Goal: Task Accomplishment & Management: Complete application form

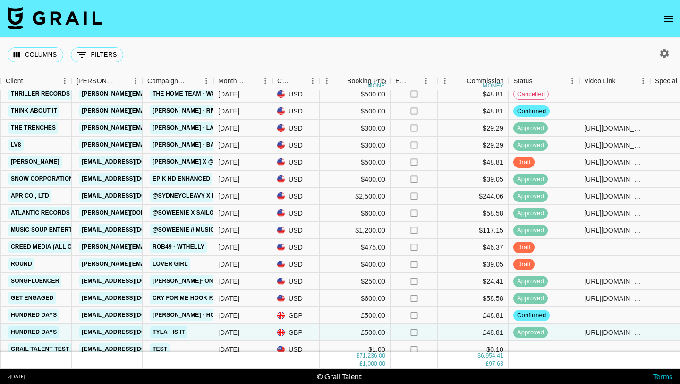
scroll to position [1021, 313]
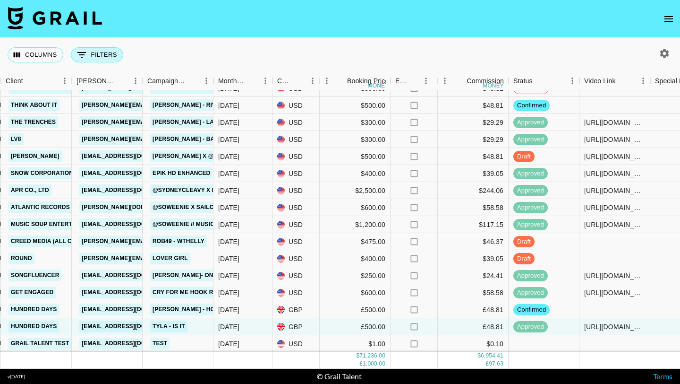
click at [84, 53] on icon "Show filters" at bounding box center [81, 54] width 11 height 11
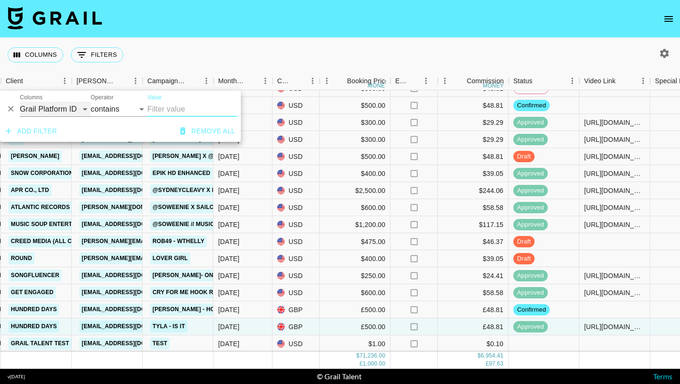
click at [76, 108] on select "Grail Platform ID Airtable ID Talent Manager Client Booker Campaign (Type) Date…" at bounding box center [55, 109] width 71 height 15
select select "clientId"
select select "is"
click at [160, 111] on input "Value" at bounding box center [211, 109] width 128 height 15
type input "c"
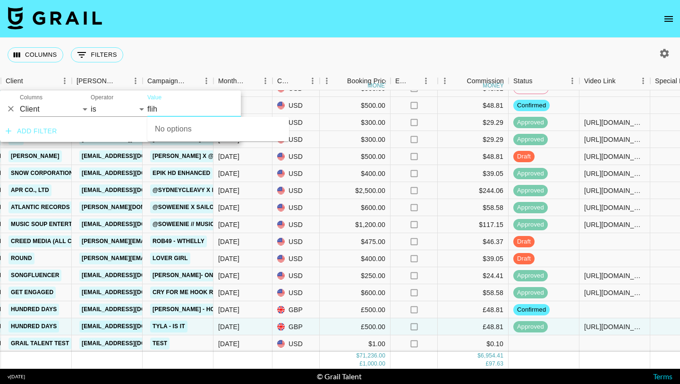
type input "fli"
click at [191, 124] on li "flighthouse" at bounding box center [218, 127] width 142 height 15
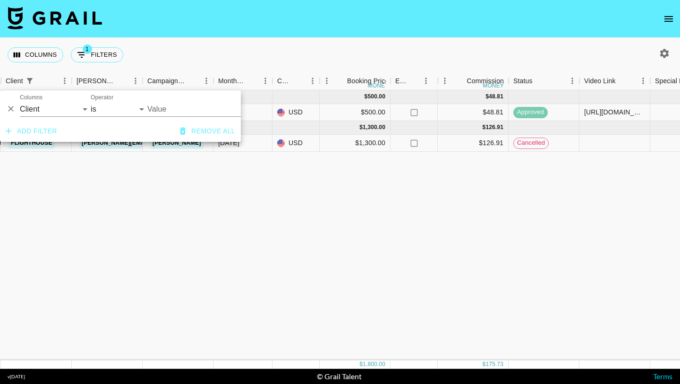
type input "Flighthouse"
click at [208, 183] on div "Jun '25 ( 1 ) $ 500.00 $ 48.81 recDMJy4nzTPSb09q sydneycleavy taz@grail-talent.…" at bounding box center [471, 225] width 1569 height 270
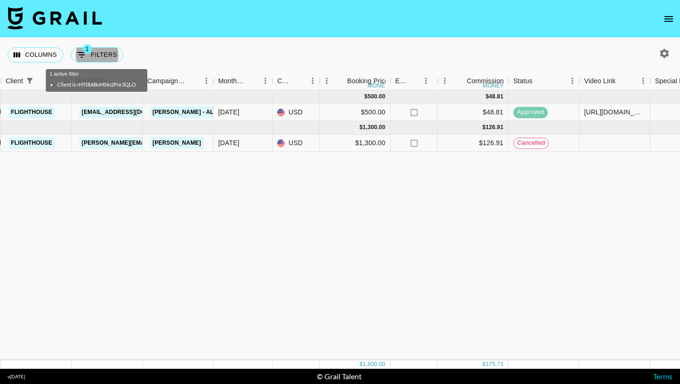
click at [667, 17] on icon "open drawer" at bounding box center [668, 18] width 11 height 11
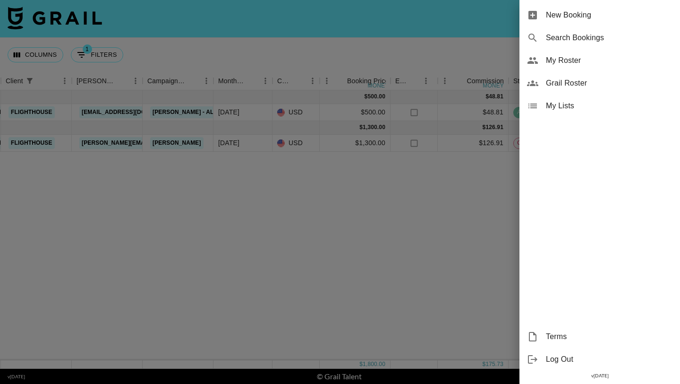
click at [576, 18] on span "New Booking" at bounding box center [609, 14] width 127 height 11
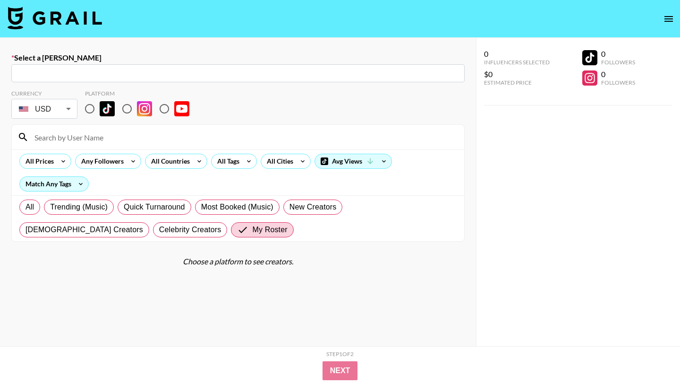
click at [219, 72] on input "text" at bounding box center [238, 73] width 442 height 11
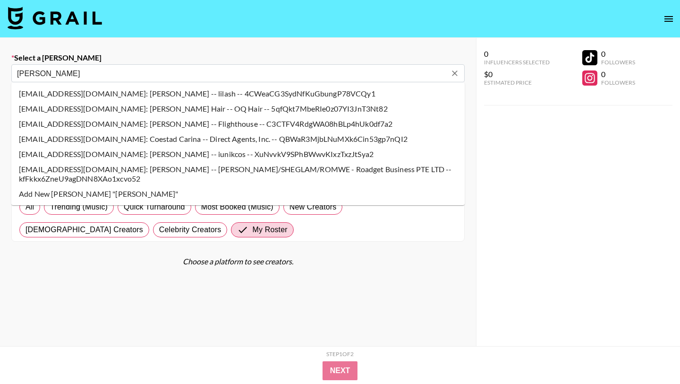
type input "carina"
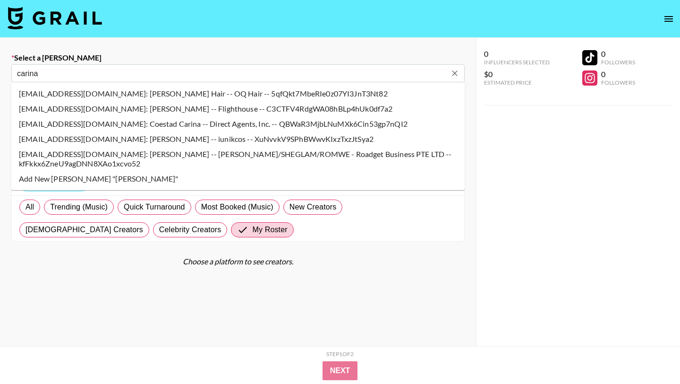
click at [191, 107] on li "carina.risiglione@flight.house: Carina Risiglione -- Flighthouse -- C3CTFV4RdgW…" at bounding box center [238, 108] width 454 height 15
select select "Song"
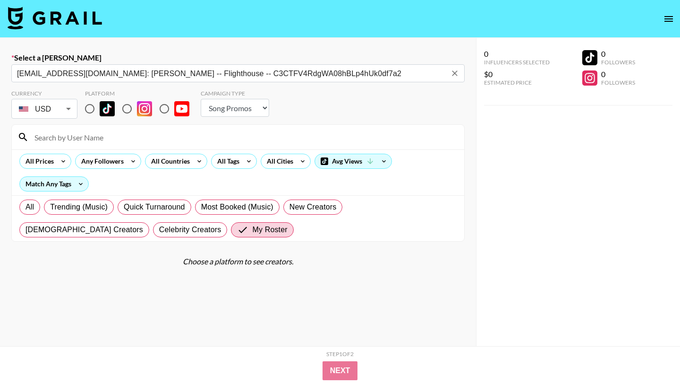
type input "carina.risiglione@flight.house: Carina Risiglione -- Flighthouse -- C3CTFV4RdgW…"
click at [94, 108] on input "radio" at bounding box center [90, 109] width 20 height 20
radio input "true"
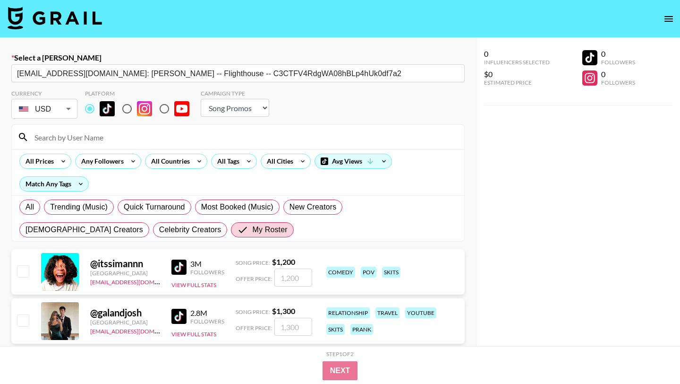
click at [103, 142] on input at bounding box center [244, 136] width 430 height 15
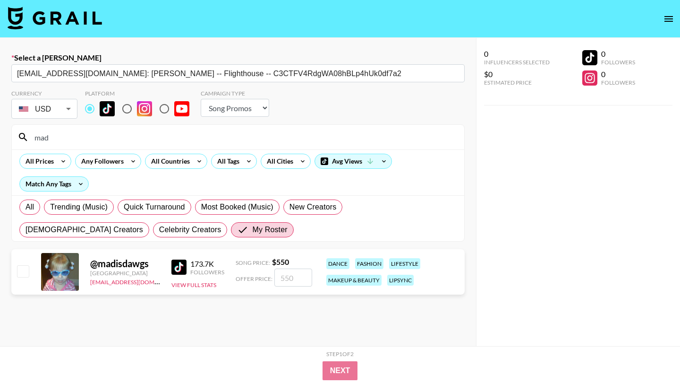
type input "madisda"
click at [296, 278] on input "number" at bounding box center [294, 277] width 38 height 18
checkbox input "true"
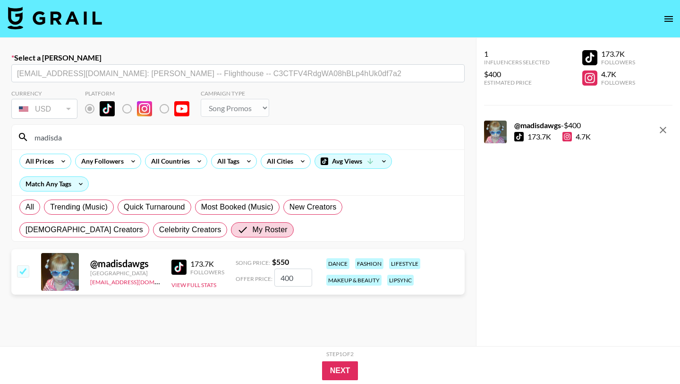
type input "400"
click at [347, 380] on div "Step 1 of 2 View Summary Next" at bounding box center [340, 365] width 680 height 38
click at [343, 373] on button "Next" at bounding box center [340, 370] width 36 height 19
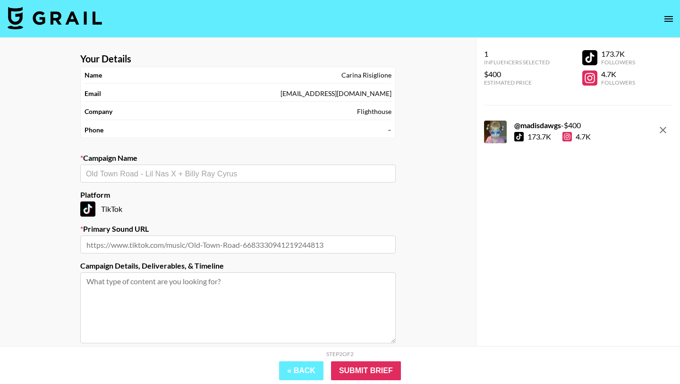
click at [270, 181] on div "​" at bounding box center [238, 173] width 316 height 18
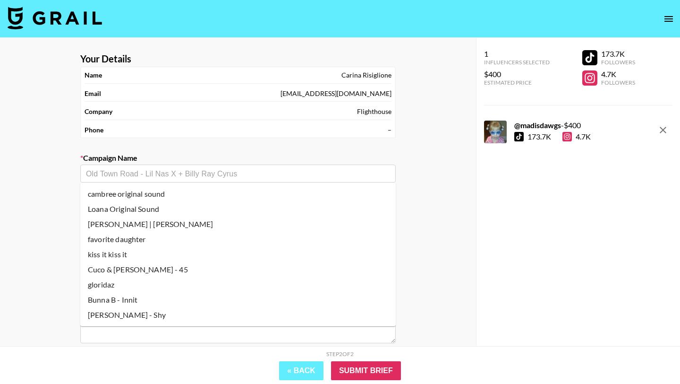
scroll to position [9, 0]
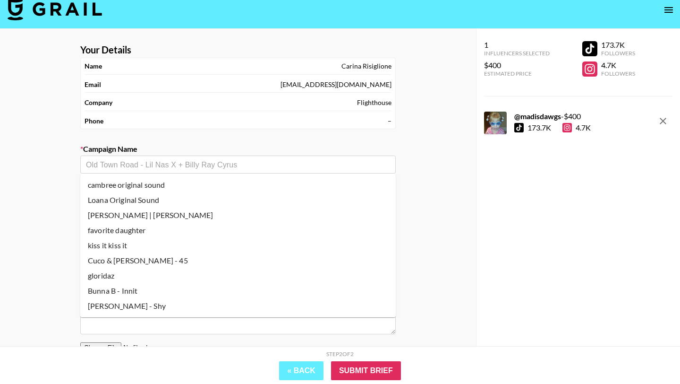
click at [214, 301] on li "Renée Rapp - Shy" at bounding box center [238, 305] width 316 height 15
type input "Renée Rapp - Shy"
type input "https://www.tiktok.com/music/Shy-7530833105118185473"
type textarea "TikTok --"
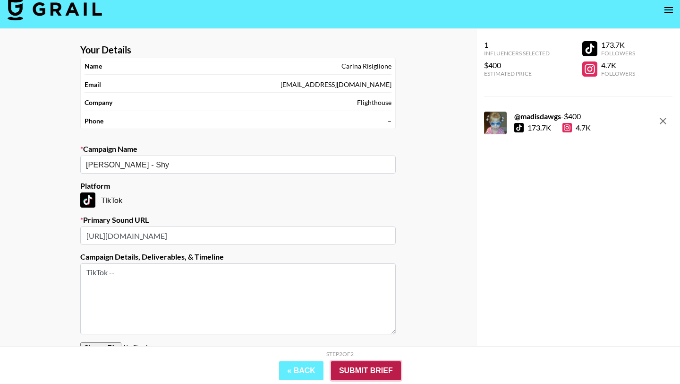
click at [347, 369] on input "Submit Brief" at bounding box center [366, 370] width 70 height 19
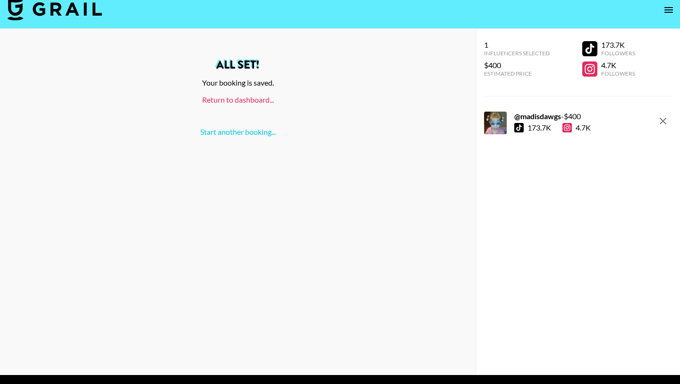
click at [254, 95] on link "Return to dashboard..." at bounding box center [238, 99] width 72 height 9
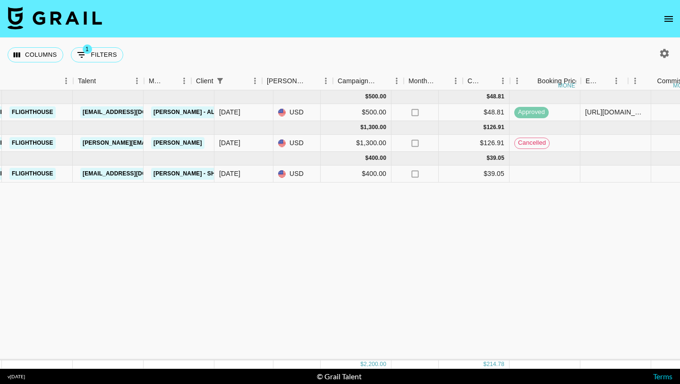
scroll to position [0, 411]
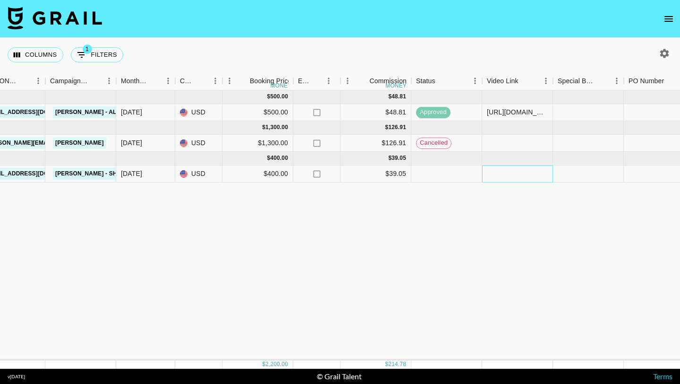
click at [493, 174] on div at bounding box center [517, 173] width 71 height 17
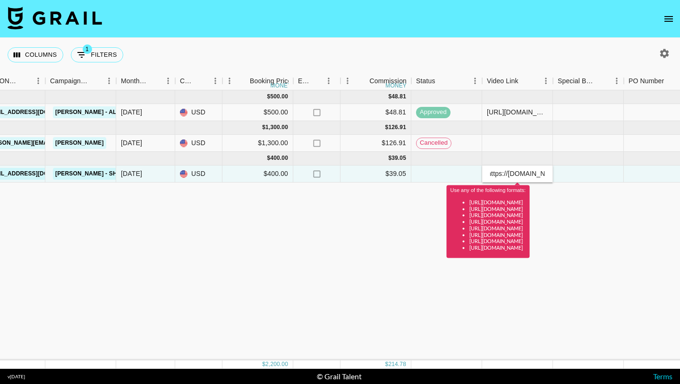
scroll to position [0, 0]
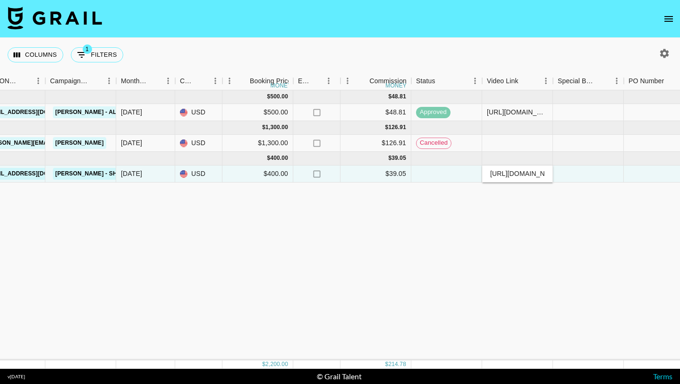
type input "https://www.tiktok.com/@madisdawgs/video/7541442719105813790?_r=1&_t=ZP-8z5tTnH…"
click at [567, 177] on div at bounding box center [588, 173] width 71 height 17
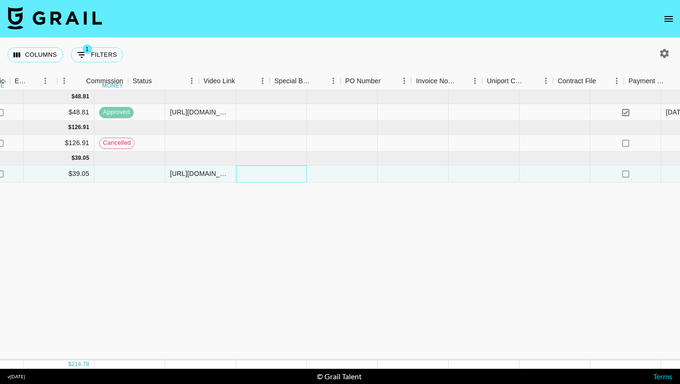
scroll to position [0, 888]
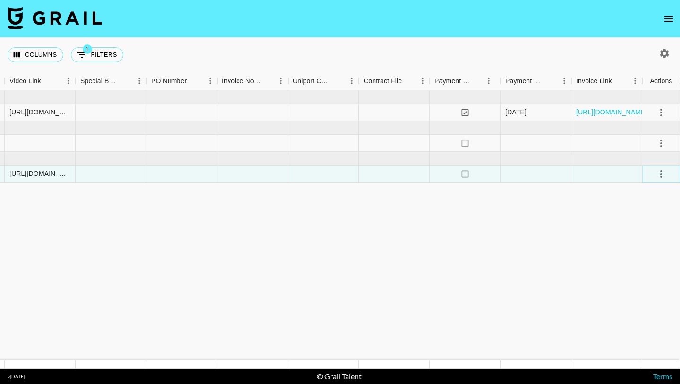
click at [657, 173] on icon "select merge strategy" at bounding box center [661, 173] width 11 height 11
click at [651, 189] on li "Confirm" at bounding box center [649, 194] width 61 height 17
click at [637, 270] on li "Approve" at bounding box center [649, 262] width 61 height 17
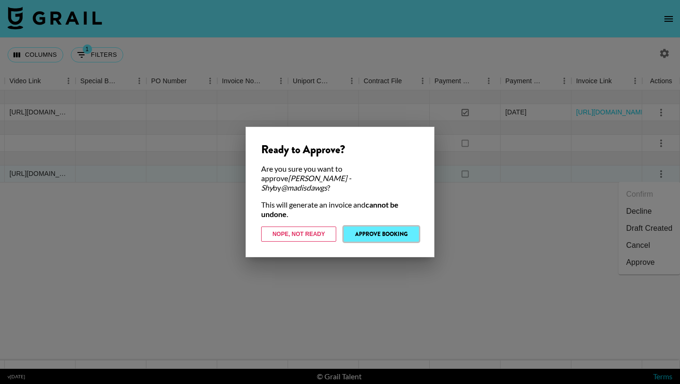
click at [385, 231] on button "Approve Booking" at bounding box center [381, 233] width 75 height 15
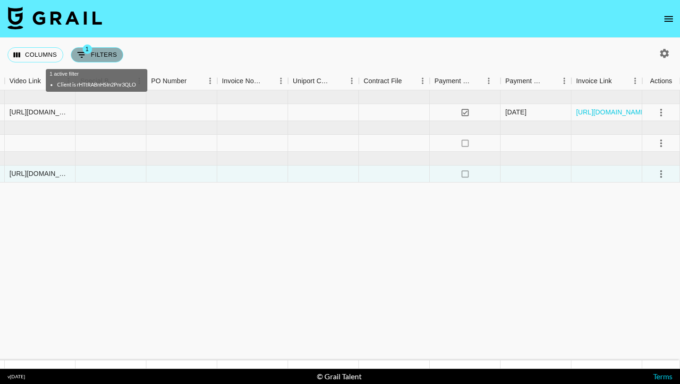
click at [94, 60] on button "1 Filters" at bounding box center [97, 54] width 52 height 15
select select "clientId"
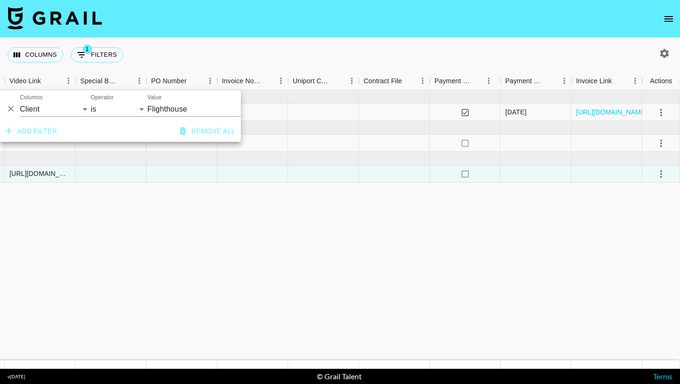
click at [10, 109] on icon "Delete" at bounding box center [11, 109] width 6 height 6
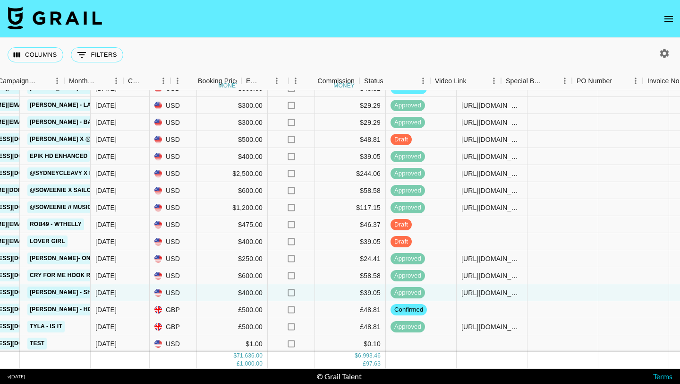
scroll to position [1038, 463]
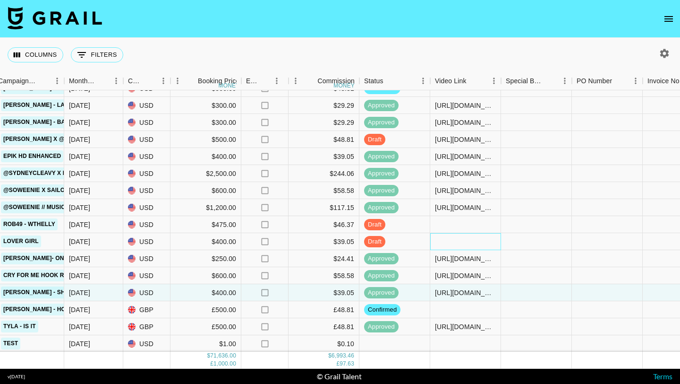
click at [442, 249] on div at bounding box center [465, 241] width 71 height 17
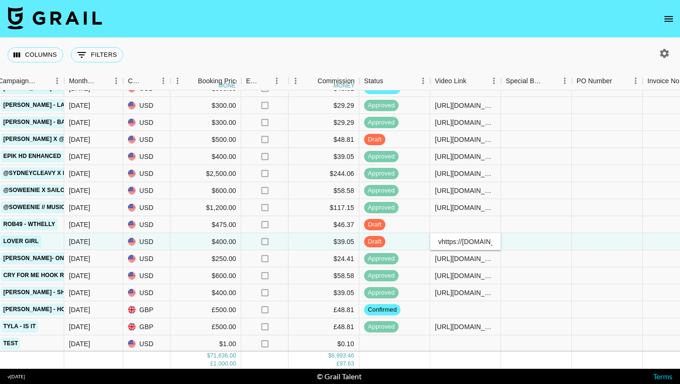
scroll to position [0, 145]
type input "vhttps://www.tiktok.com/@soweenie/photo/7540318167462169911"
click at [514, 232] on div at bounding box center [536, 224] width 71 height 17
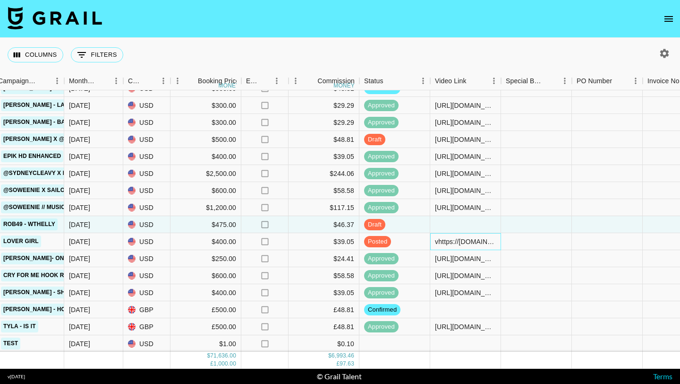
click at [435, 240] on div "vhttps://www.tiktok.com/@soweenie/photo/7540318167462169911" at bounding box center [465, 241] width 61 height 9
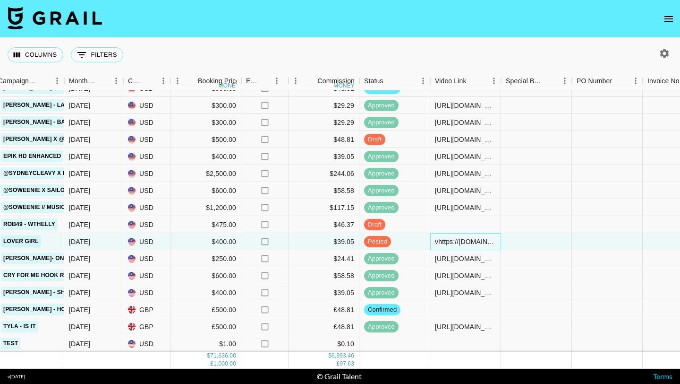
click at [437, 241] on div "vhttps://www.tiktok.com/@soweenie/photo/7540318167462169911" at bounding box center [465, 241] width 61 height 9
click at [500, 239] on input "https://www.tiktok.com/@soweenie/photo/7540318167462169911" at bounding box center [465, 242] width 69 height 8
type input "https://www.tiktok.com/@soweenie/photo/7540318167462169911"
click at [518, 240] on div at bounding box center [536, 241] width 71 height 17
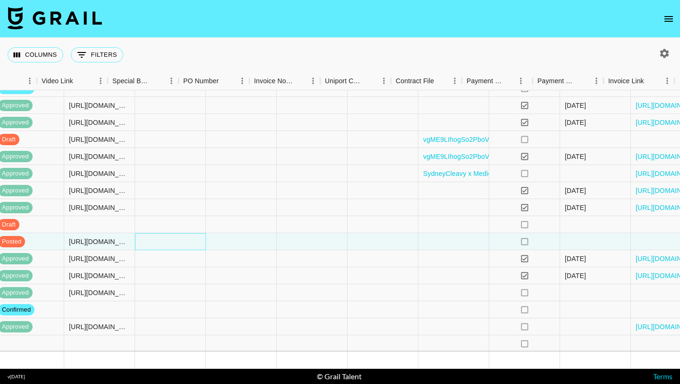
scroll to position [1038, 888]
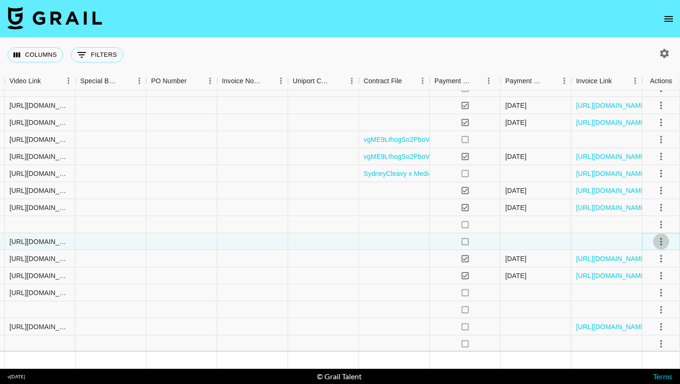
click at [661, 242] on icon "select merge strategy" at bounding box center [661, 241] width 11 height 11
click at [633, 333] on div "Approve" at bounding box center [640, 329] width 29 height 11
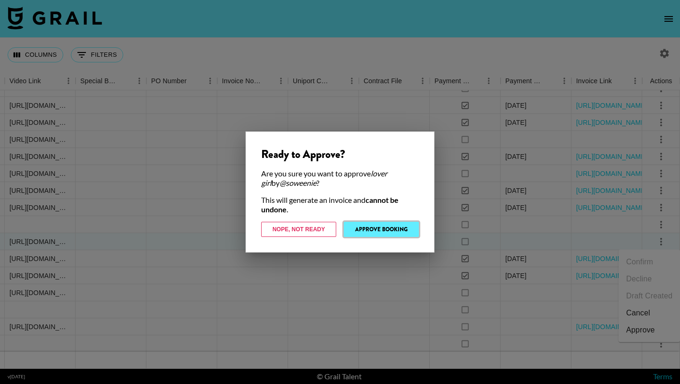
click at [395, 228] on button "Approve Booking" at bounding box center [381, 229] width 75 height 15
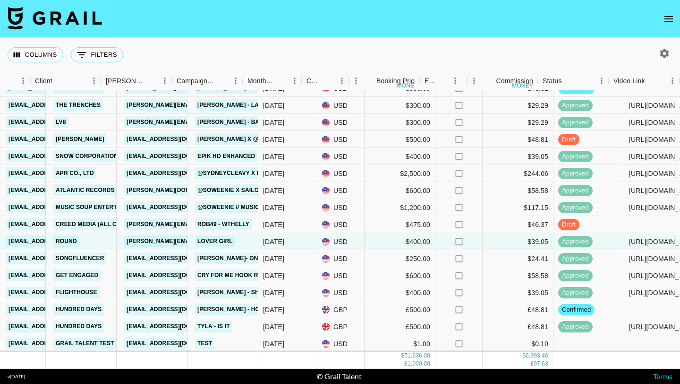
scroll to position [1038, 261]
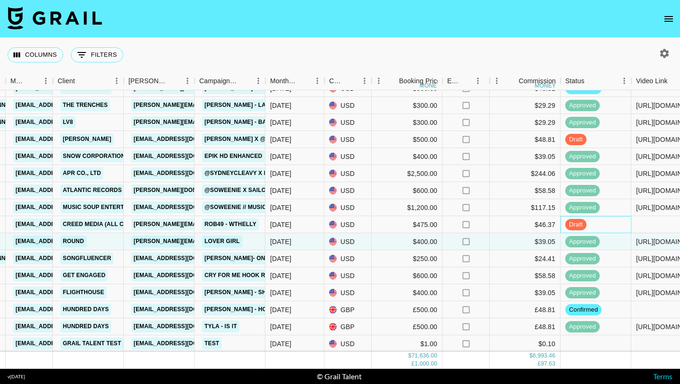
click at [622, 223] on div "draft" at bounding box center [596, 224] width 71 height 17
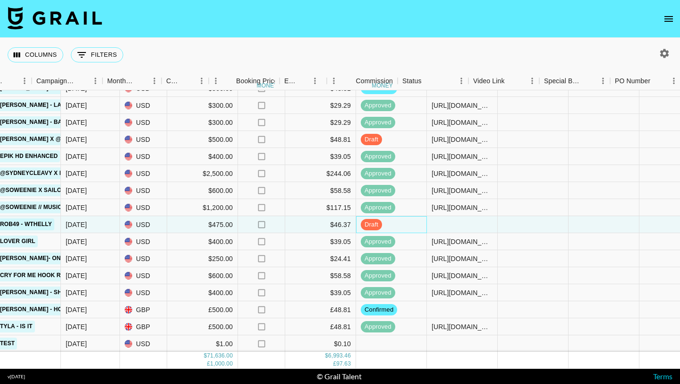
scroll to position [1038, 532]
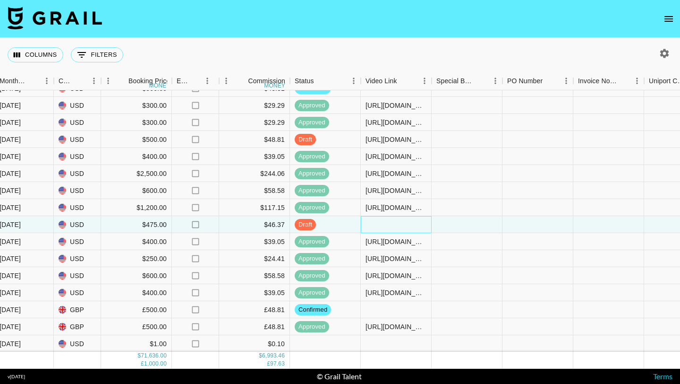
click at [370, 222] on div at bounding box center [396, 224] width 71 height 17
type input "vhttps://www.instagram.com/reel/DNRGubPyP4Z/"
click at [441, 223] on div at bounding box center [467, 224] width 71 height 17
click at [366, 225] on div "vhttps://www.instagram.com/reel/DNRGubPyP4Z/" at bounding box center [396, 224] width 61 height 9
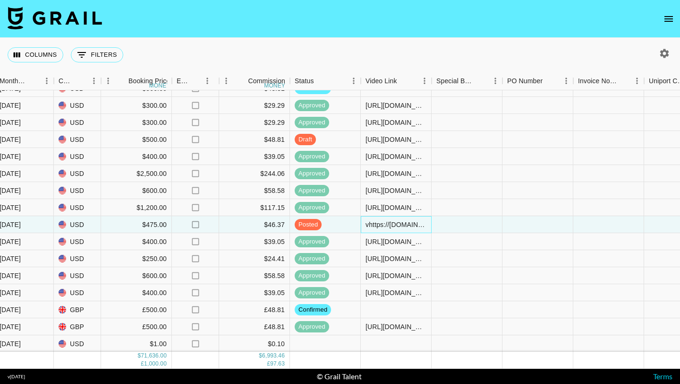
click at [369, 225] on div "vhttps://www.instagram.com/reel/DNRGubPyP4Z/" at bounding box center [396, 224] width 61 height 9
click at [408, 225] on input "https://www.instagram.com/reel/DNRGubPyP4Z/" at bounding box center [395, 225] width 69 height 8
type input "https://www.instagram.com/reel/DNRGubPyP4Z/"
click at [440, 225] on div at bounding box center [467, 224] width 71 height 17
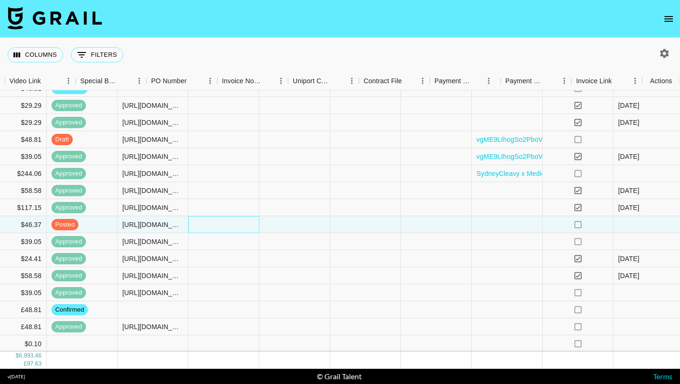
scroll to position [1038, 888]
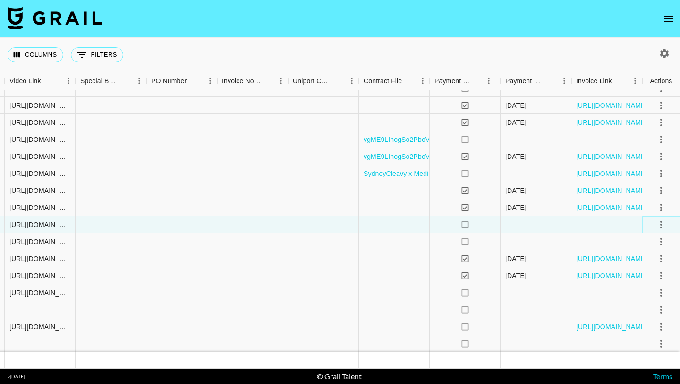
click at [660, 221] on icon "select merge strategy" at bounding box center [661, 224] width 11 height 11
click at [637, 311] on div "Approve" at bounding box center [640, 312] width 29 height 11
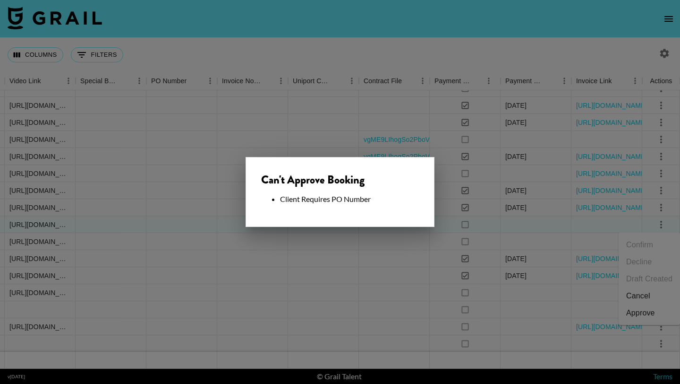
click at [419, 227] on div at bounding box center [340, 192] width 680 height 384
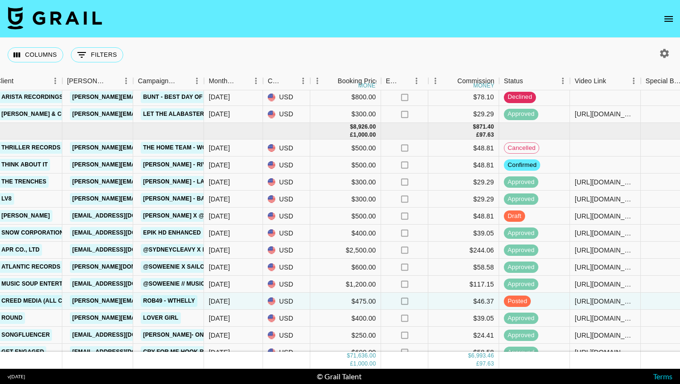
scroll to position [961, 316]
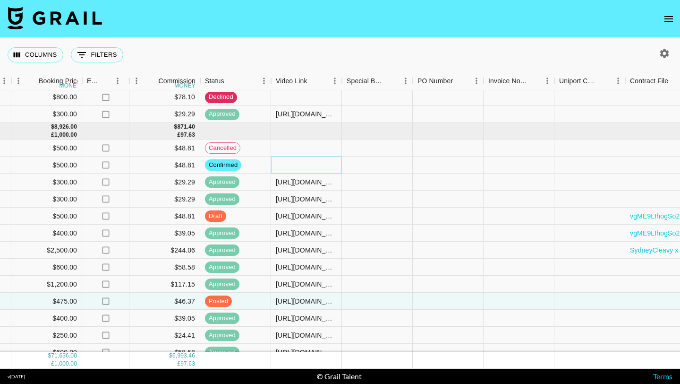
click at [311, 163] on div at bounding box center [306, 164] width 71 height 17
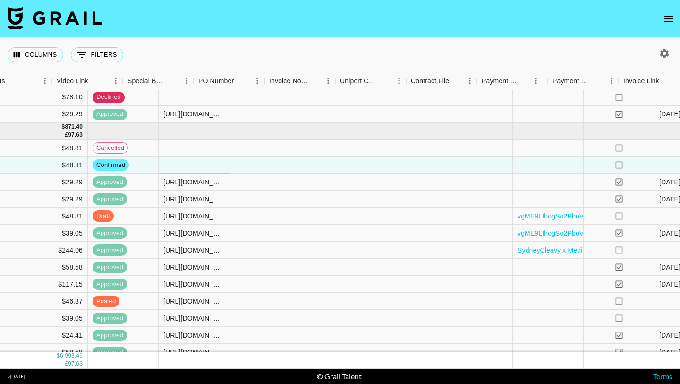
scroll to position [961, 888]
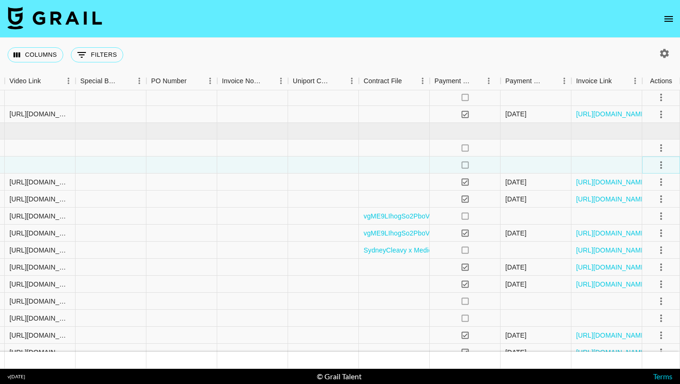
click at [660, 163] on icon "select merge strategy" at bounding box center [661, 164] width 11 height 11
click at [639, 237] on li "Cancel" at bounding box center [649, 236] width 61 height 17
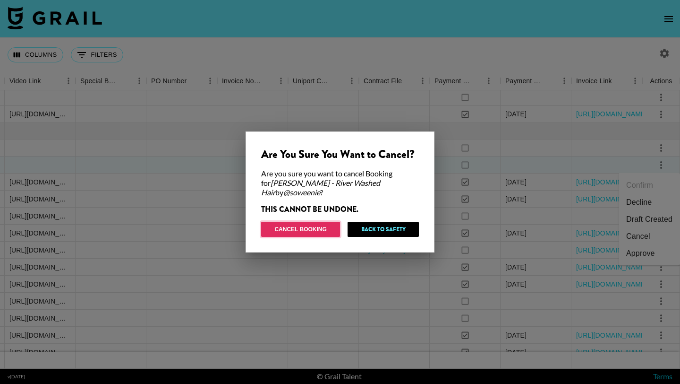
click at [319, 225] on button "Cancel Booking" at bounding box center [300, 229] width 79 height 15
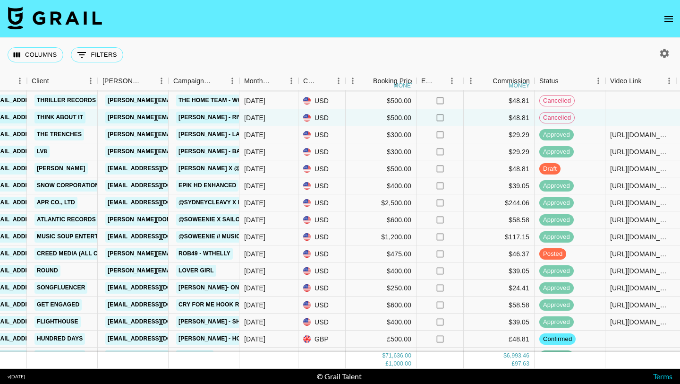
scroll to position [1006, 287]
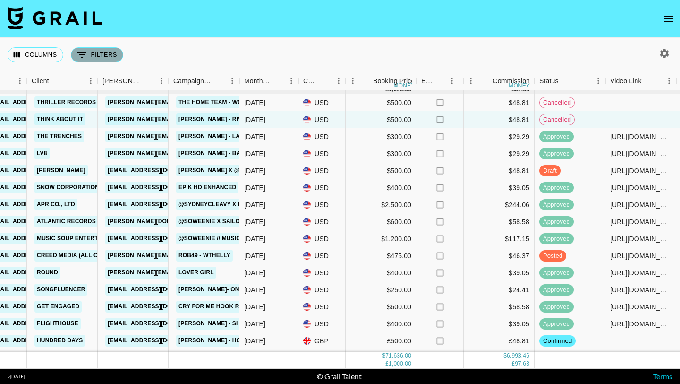
click at [95, 57] on button "0 Filters" at bounding box center [97, 54] width 52 height 15
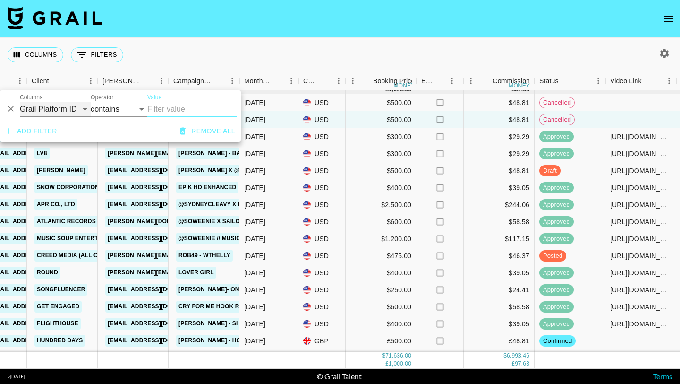
click at [63, 106] on select "Grail Platform ID Airtable ID Talent Manager Client Booker Campaign (Type) Date…" at bounding box center [55, 109] width 71 height 15
select select "talentName"
click at [167, 108] on input "Value" at bounding box center [192, 109] width 90 height 15
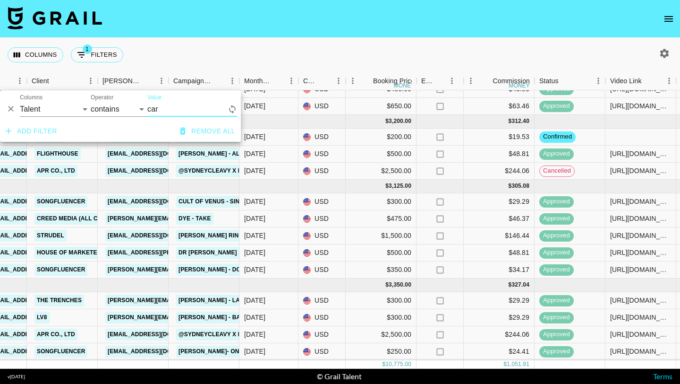
scroll to position [0, 287]
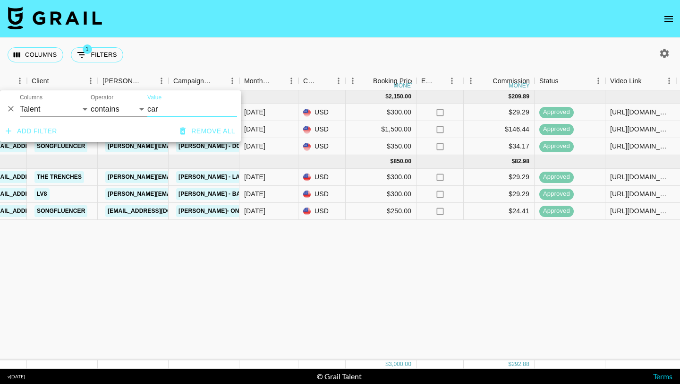
type input "car"
click at [198, 266] on div "Jul '25 ( 3 ) $ 2,150.00 $ 209.89 recs3pWGMTwFVqQ9X carleeandersonnn taz@grail-…" at bounding box center [497, 225] width 1569 height 270
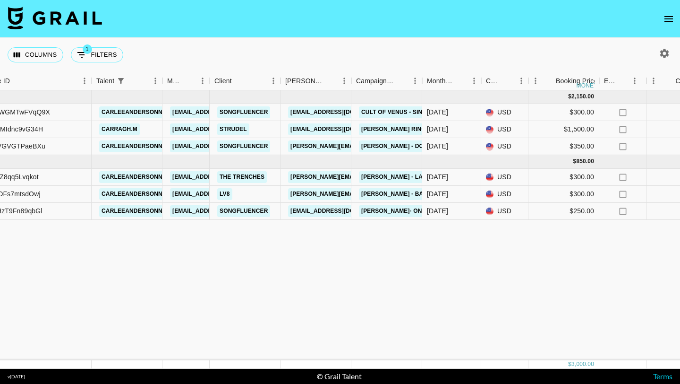
scroll to position [0, 0]
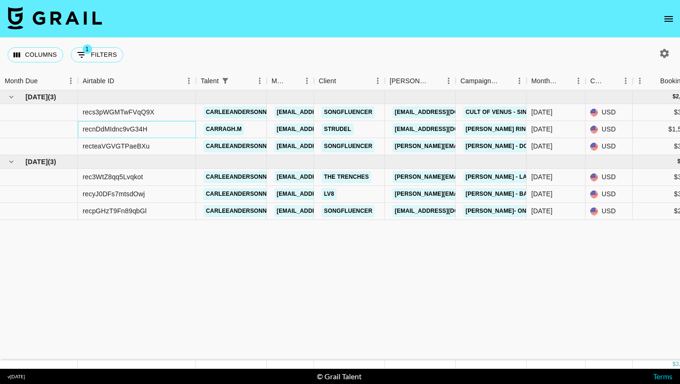
click at [119, 129] on div "recnDdMIdnc9vG34H" at bounding box center [115, 128] width 65 height 9
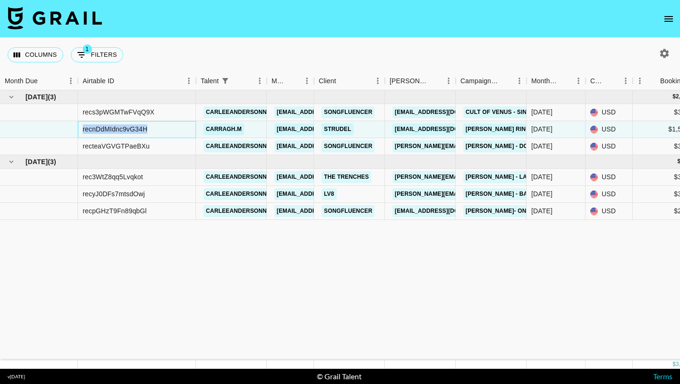
copy div "recnDdMIdnc9vG34H"
click at [94, 60] on button "1 Filters" at bounding box center [97, 54] width 52 height 15
select select "talentName"
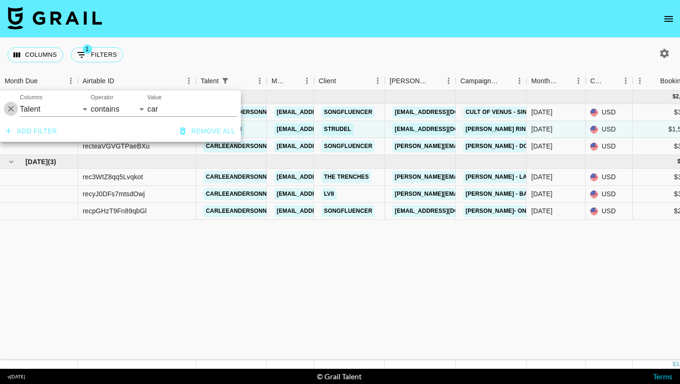
click at [12, 108] on icon "Delete" at bounding box center [11, 109] width 6 height 6
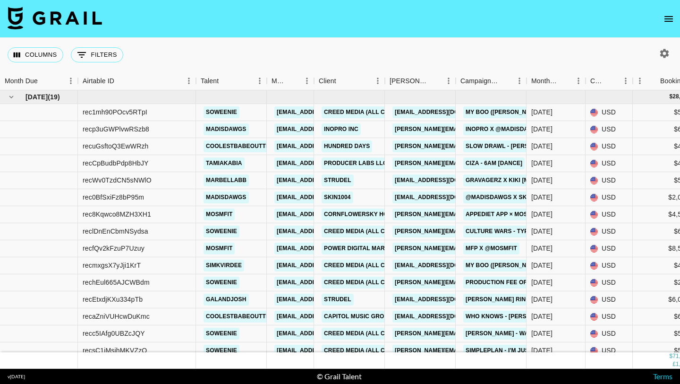
click at [193, 50] on div "Columns 0 Filters + Booking" at bounding box center [340, 55] width 680 height 34
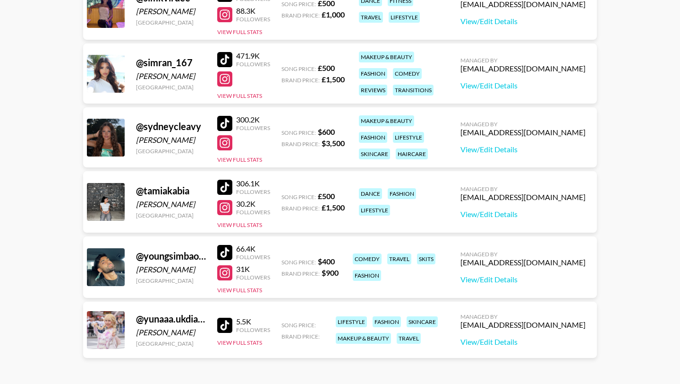
scroll to position [1238, 0]
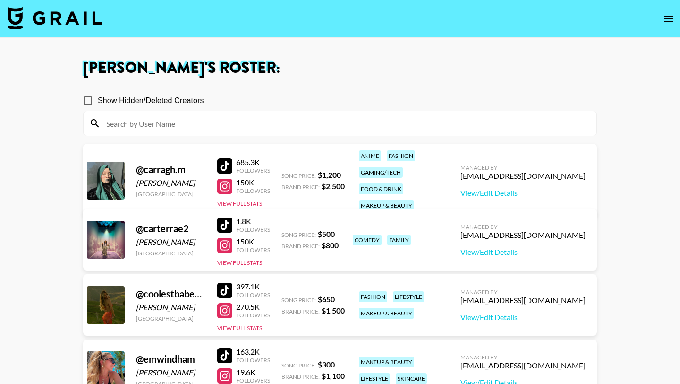
click at [227, 158] on div at bounding box center [224, 165] width 15 height 15
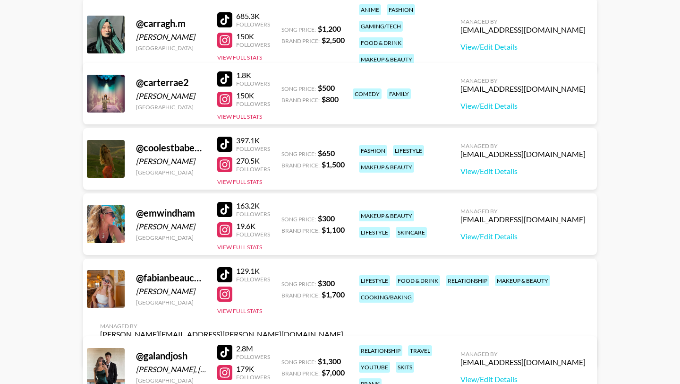
scroll to position [521, 0]
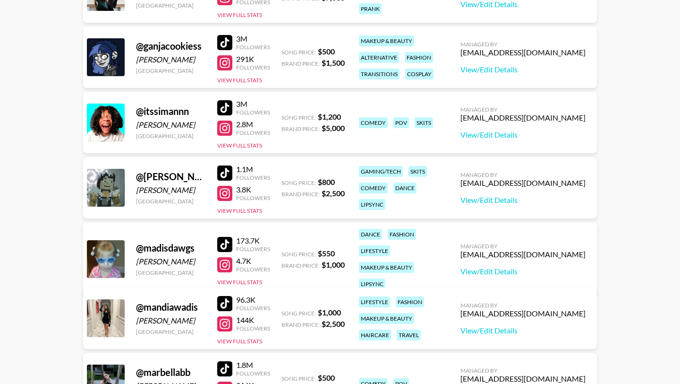
click at [222, 239] on div at bounding box center [224, 244] width 15 height 15
click at [229, 258] on div at bounding box center [224, 264] width 15 height 15
